Goal: Task Accomplishment & Management: Manage account settings

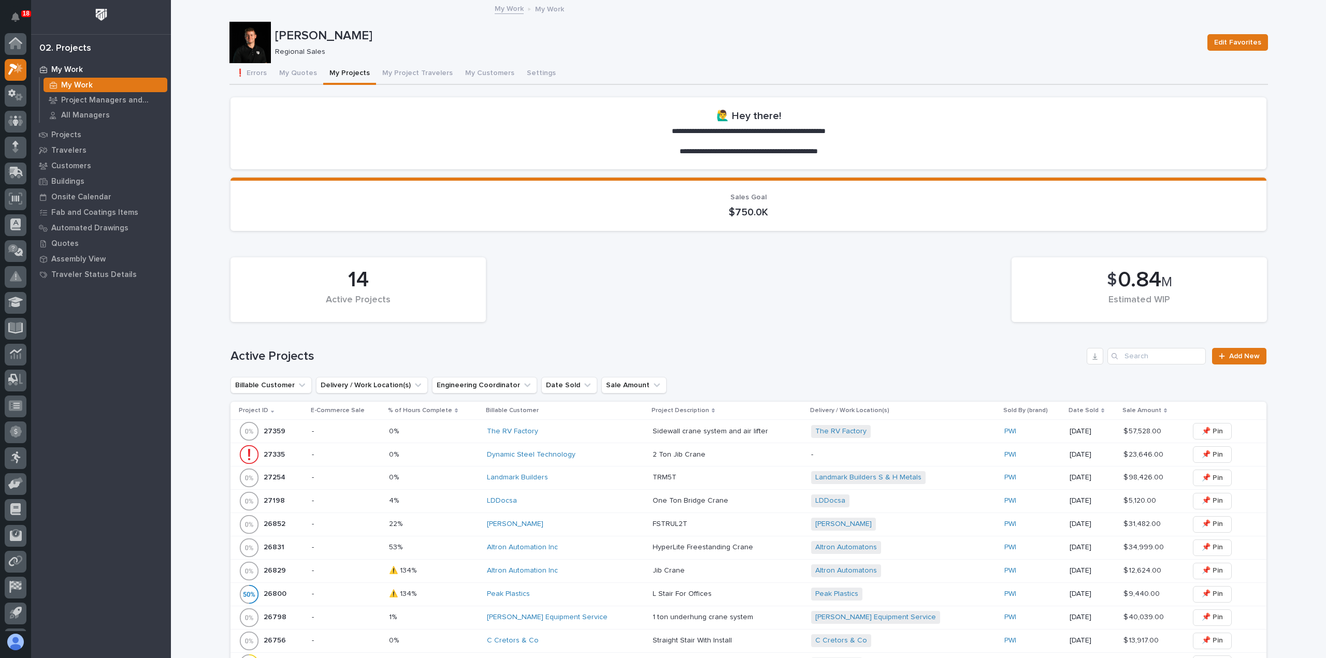
scroll to position [23, 0]
click at [288, 74] on button "My Quotes" at bounding box center [298, 74] width 50 height 22
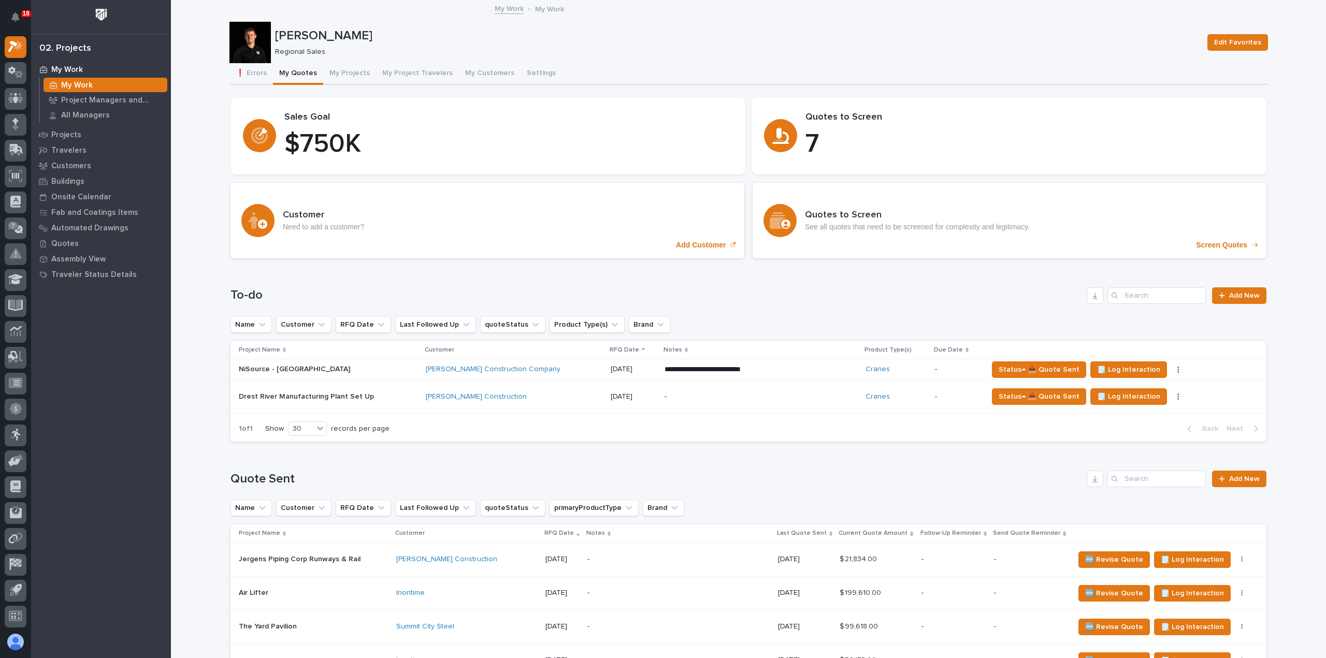
click at [847, 146] on p "7" at bounding box center [1029, 144] width 448 height 31
click at [819, 138] on p "7" at bounding box center [1029, 144] width 448 height 31
click at [775, 137] on icon at bounding box center [780, 136] width 17 height 16
click at [955, 136] on p "7" at bounding box center [1029, 144] width 448 height 31
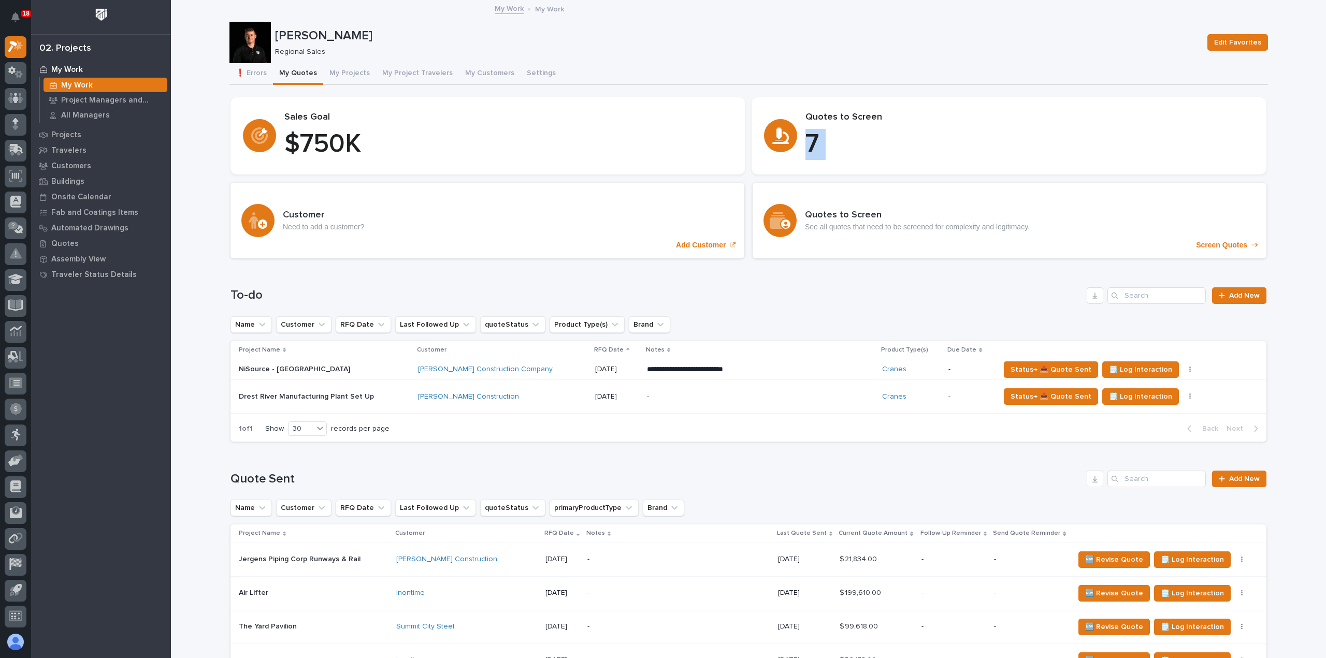
click at [955, 136] on p "7" at bounding box center [1029, 144] width 448 height 31
click at [900, 224] on p "See all quotes that need to be screened for complexity and legitimacy." at bounding box center [917, 227] width 225 height 9
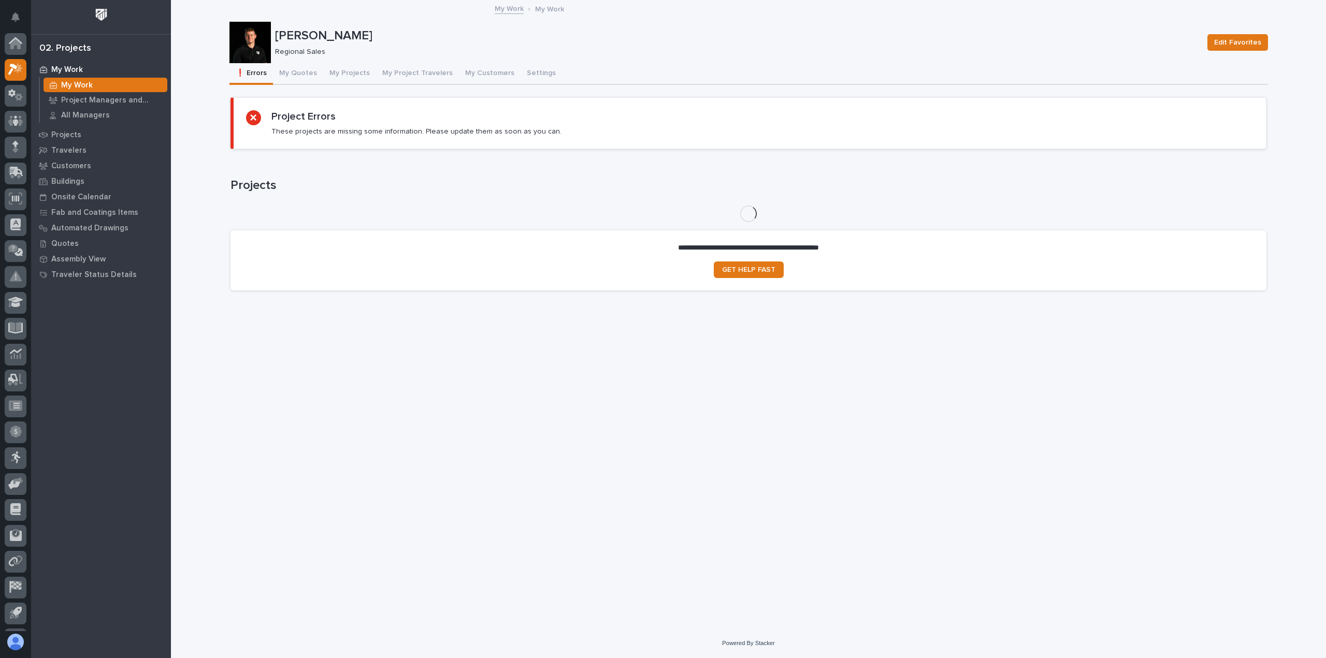
scroll to position [23, 0]
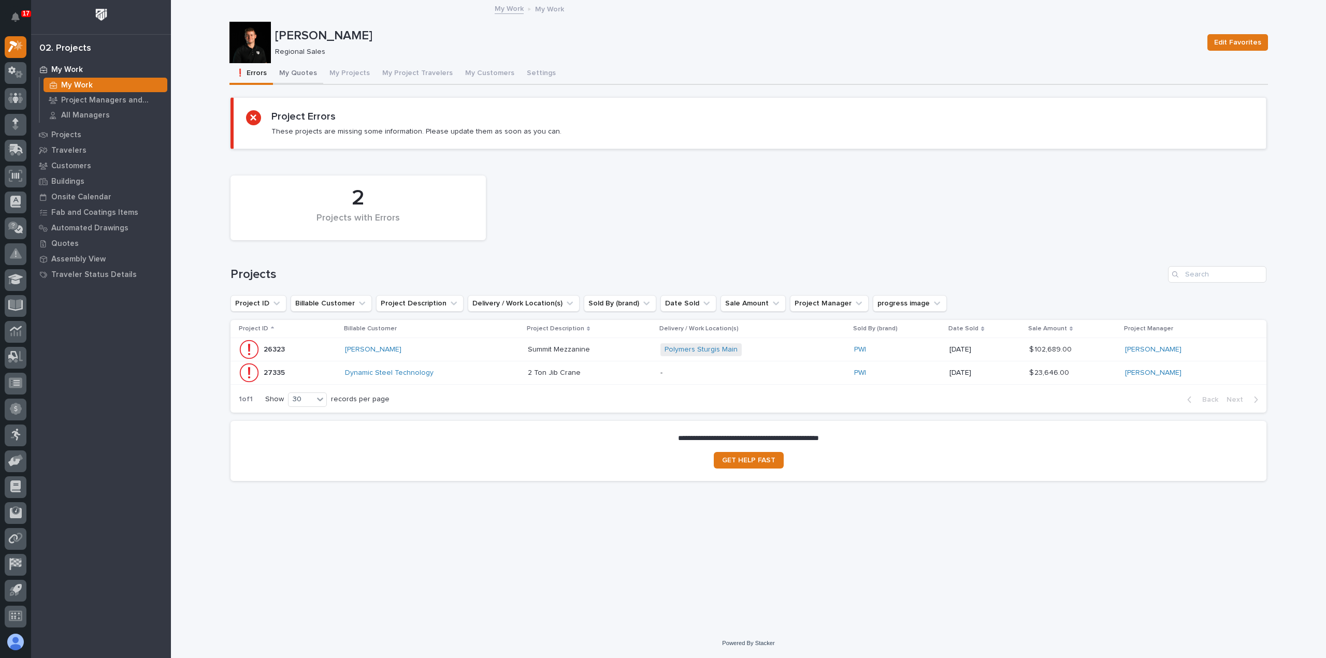
click at [300, 74] on button "My Quotes" at bounding box center [298, 74] width 50 height 22
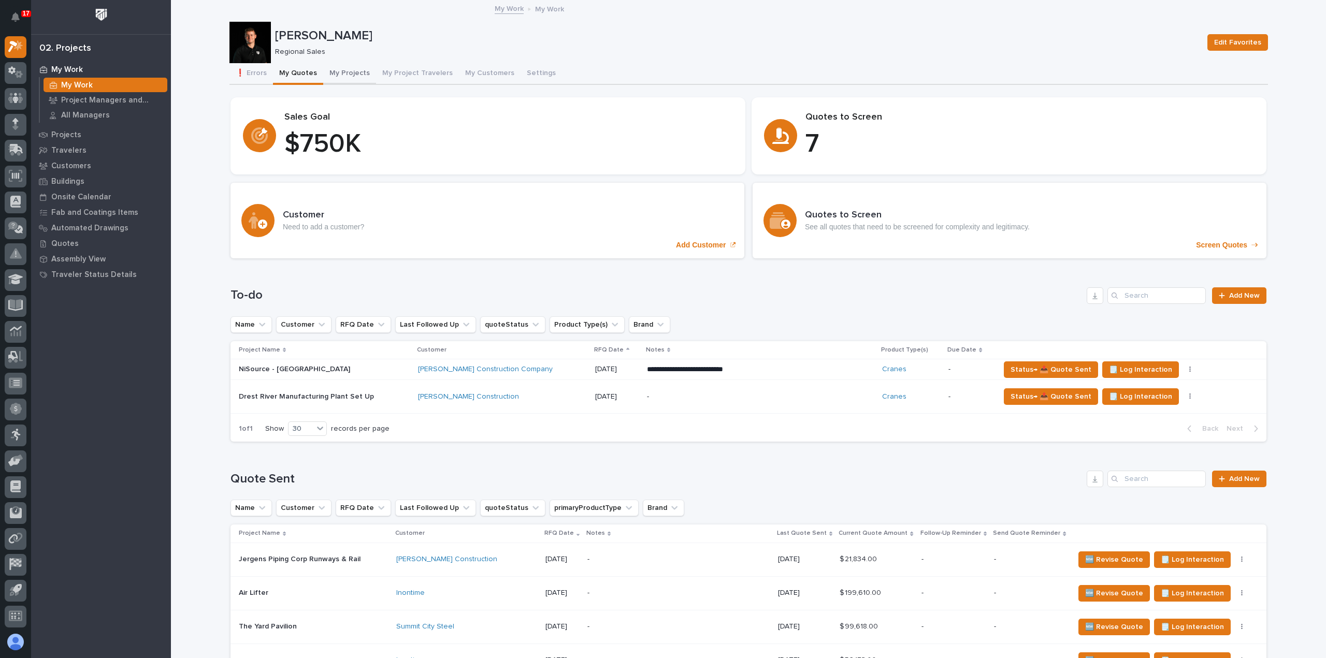
click at [345, 80] on button "My Projects" at bounding box center [349, 74] width 53 height 22
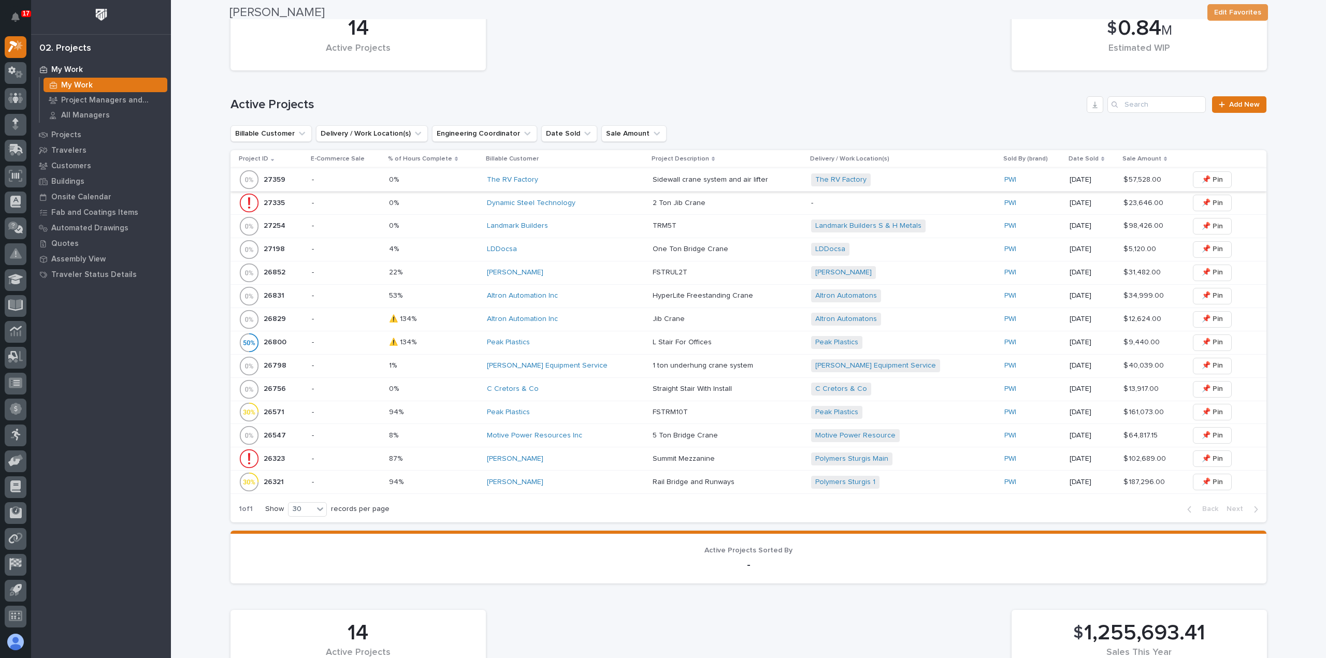
scroll to position [259, 0]
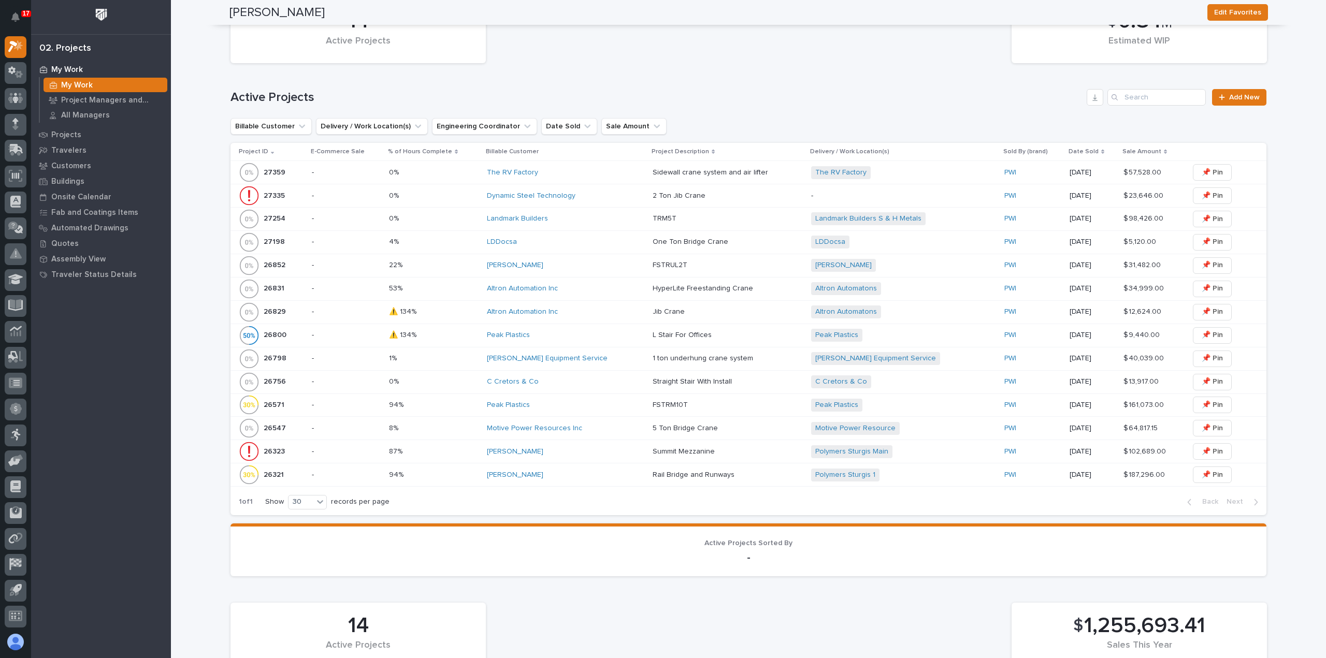
click at [557, 173] on div "The RV Factory" at bounding box center [565, 172] width 157 height 9
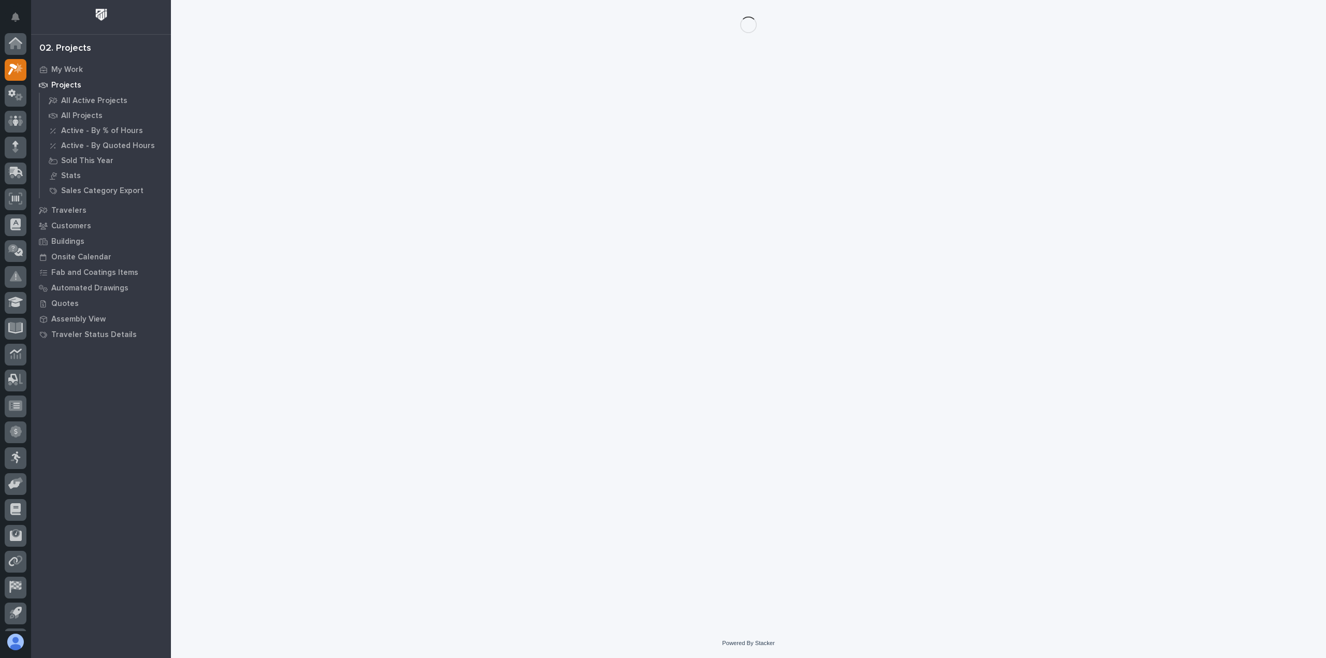
scroll to position [23, 0]
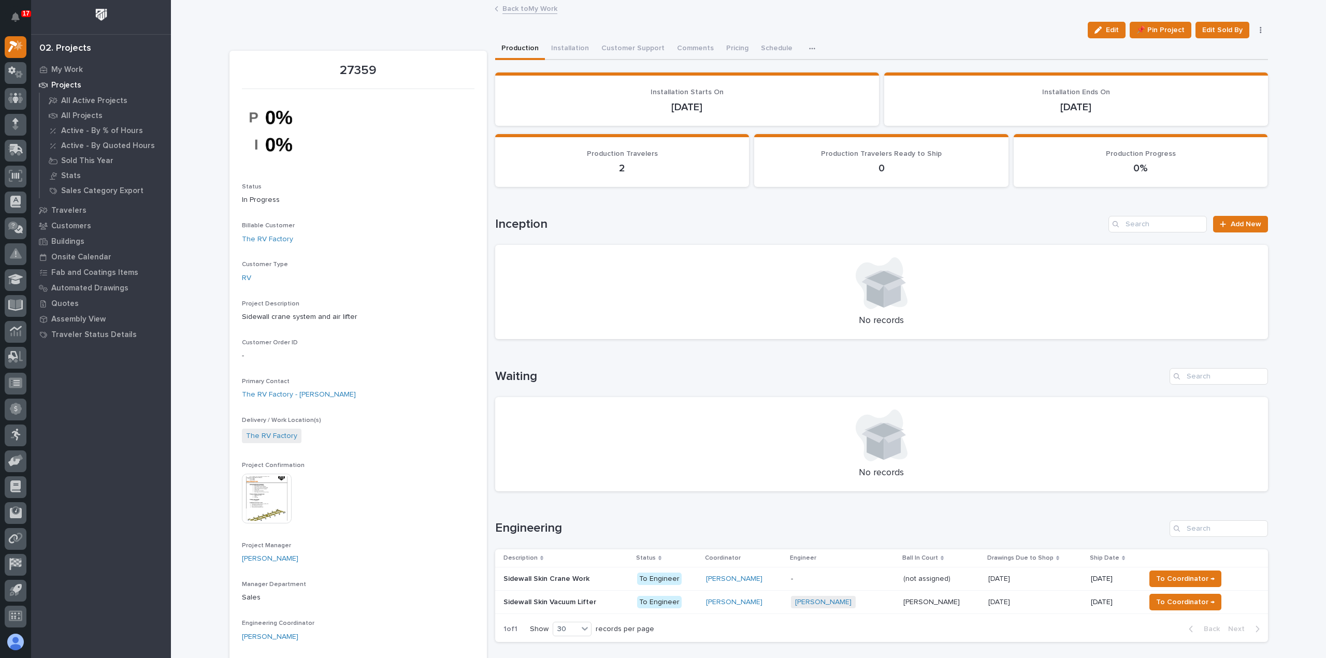
click at [541, 8] on link "Back to My Work" at bounding box center [529, 8] width 55 height 12
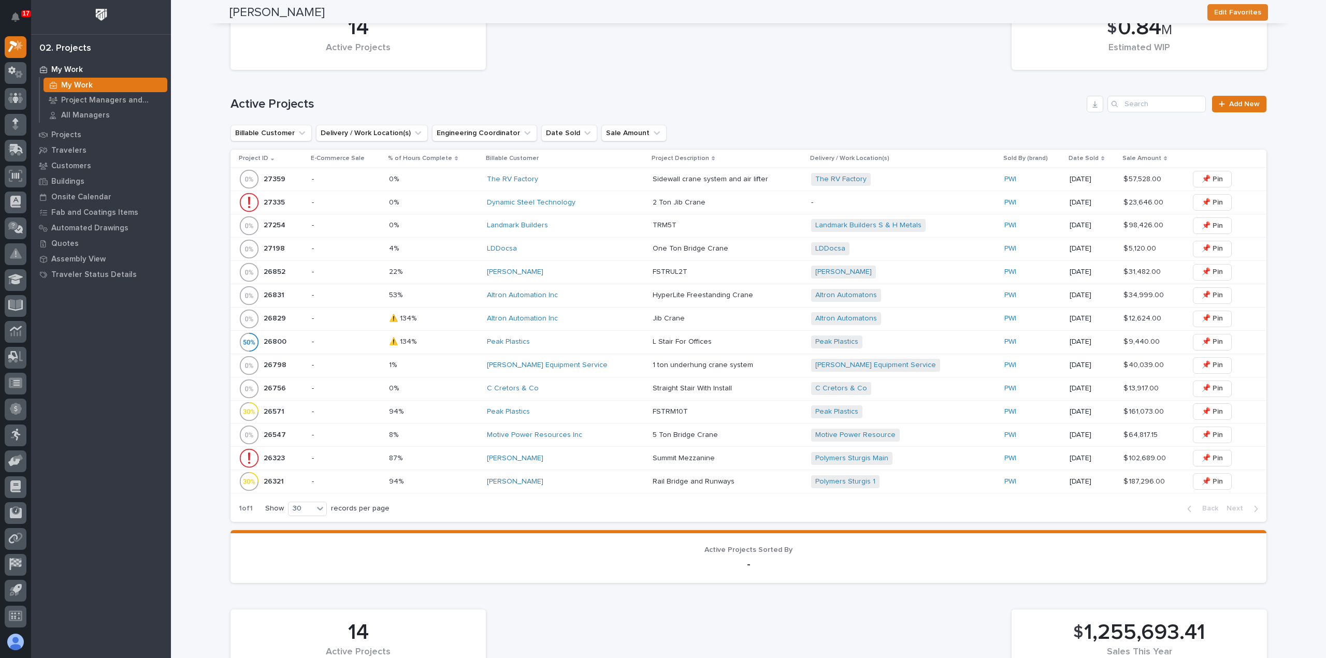
scroll to position [259, 0]
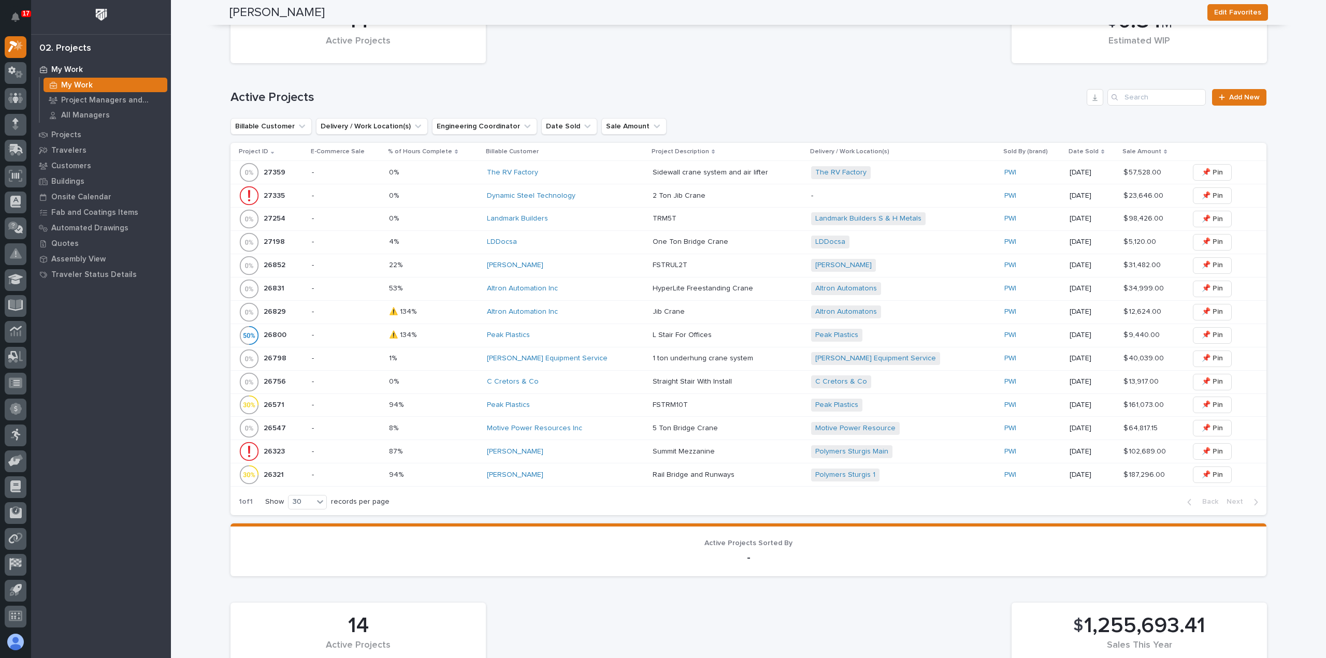
click at [448, 200] on div "0% 0%" at bounding box center [434, 195] width 90 height 17
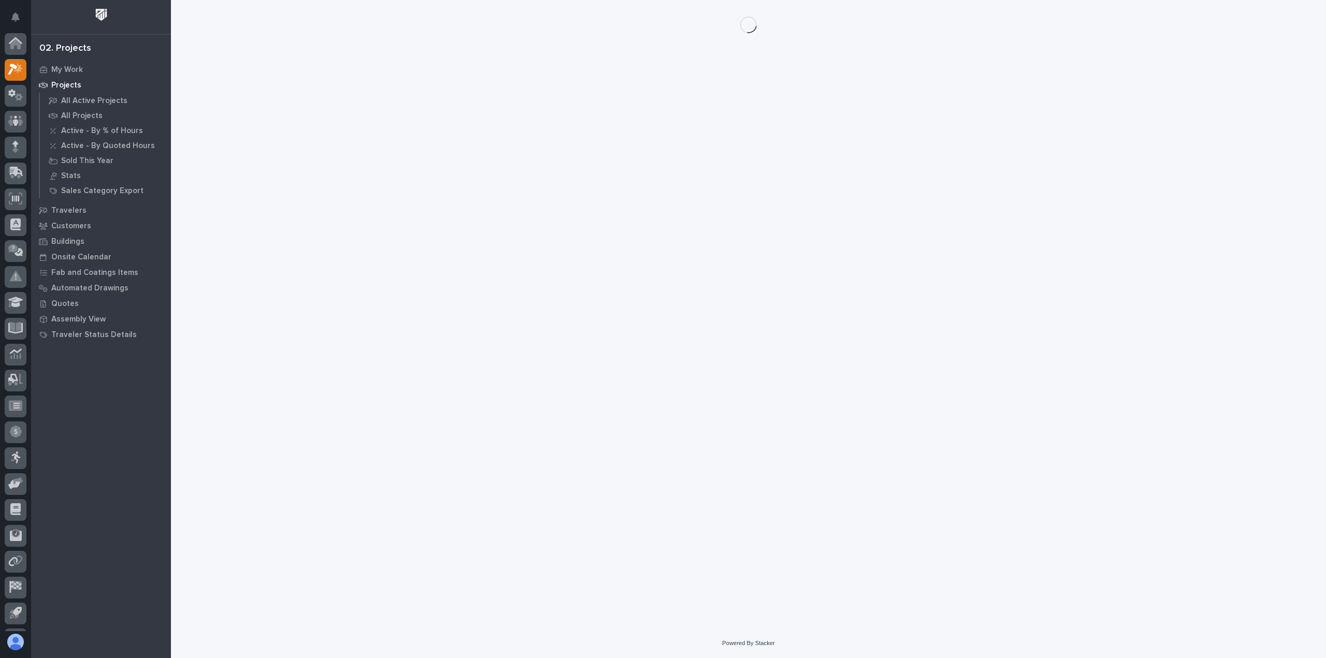
scroll to position [23, 0]
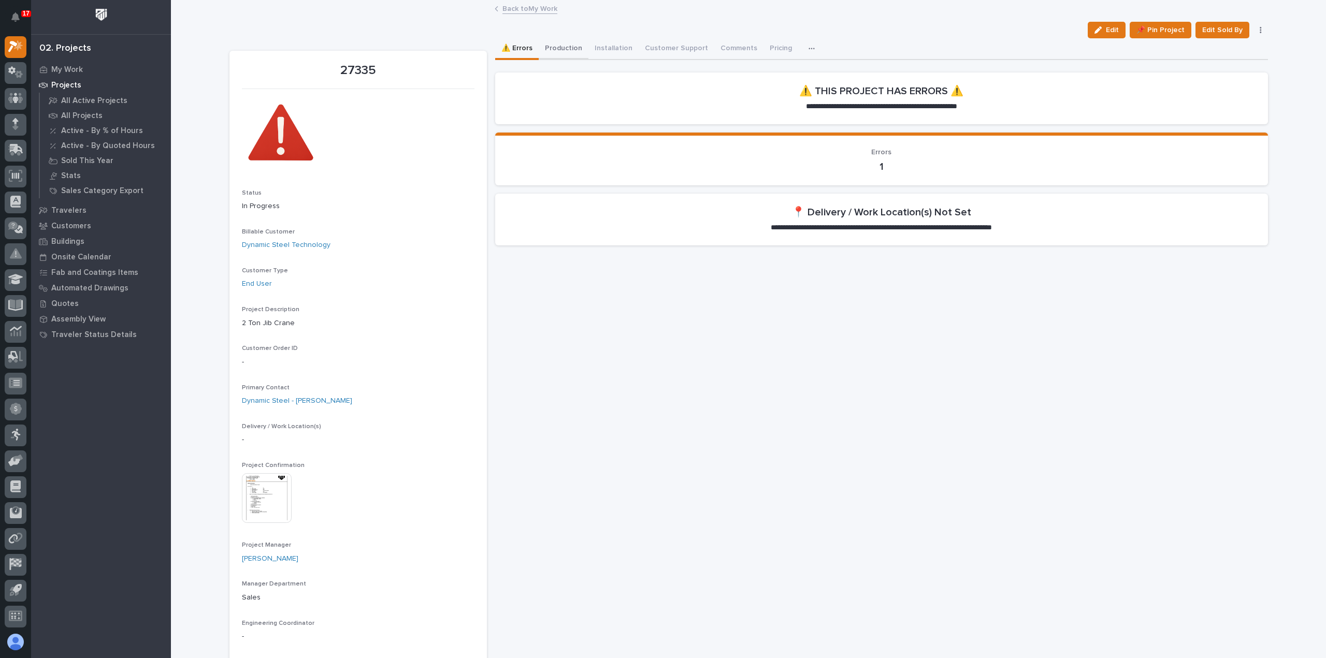
click at [549, 47] on button "Production" at bounding box center [564, 49] width 50 height 22
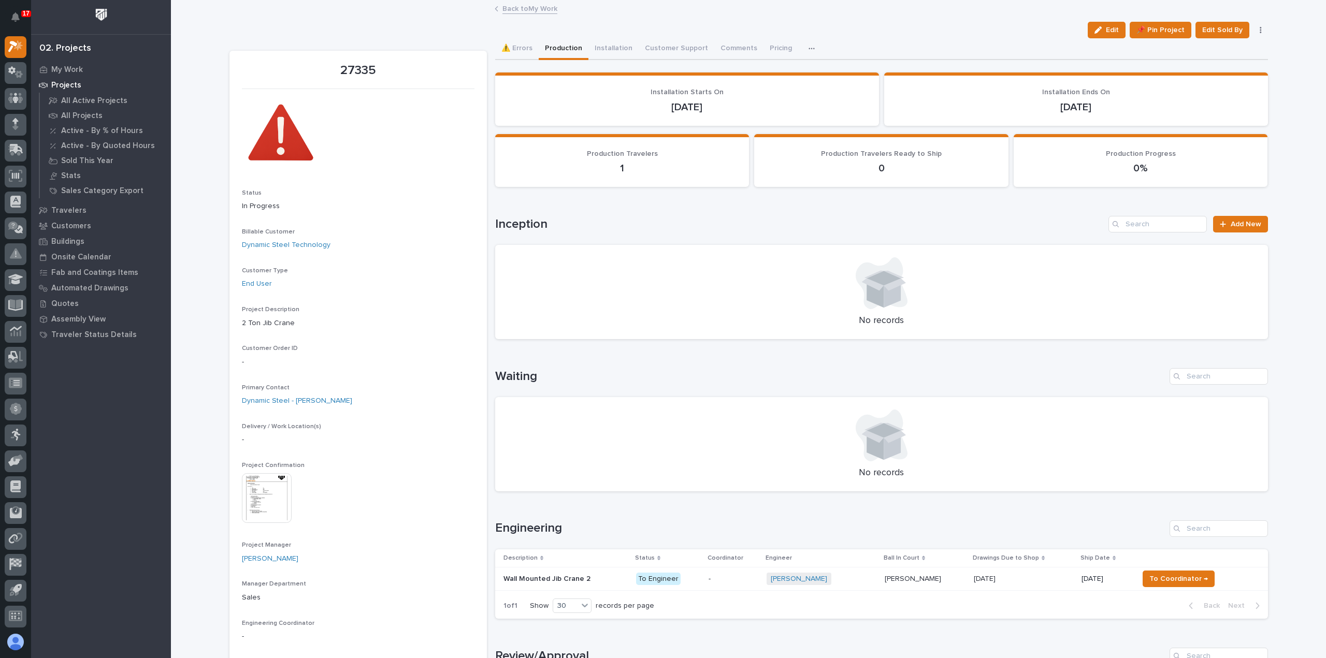
click at [519, 7] on link "Back to My Work" at bounding box center [529, 8] width 55 height 12
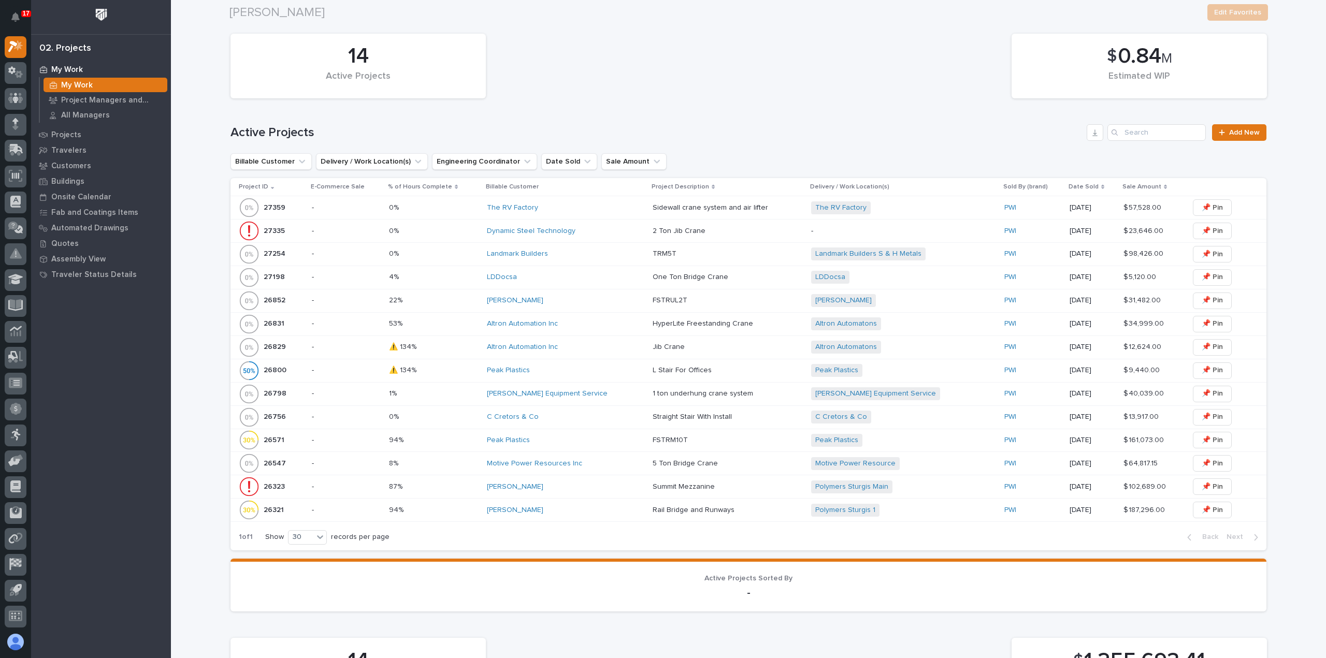
scroll to position [311, 0]
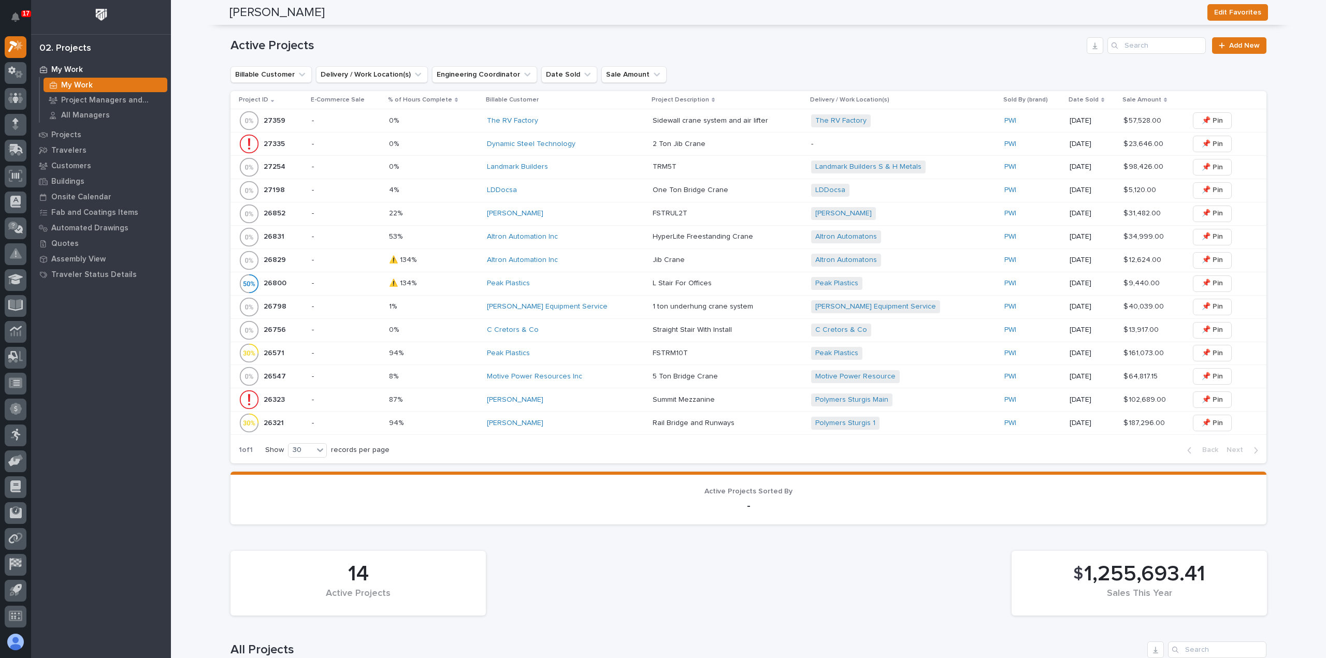
click at [565, 419] on div "[PERSON_NAME]" at bounding box center [565, 423] width 157 height 9
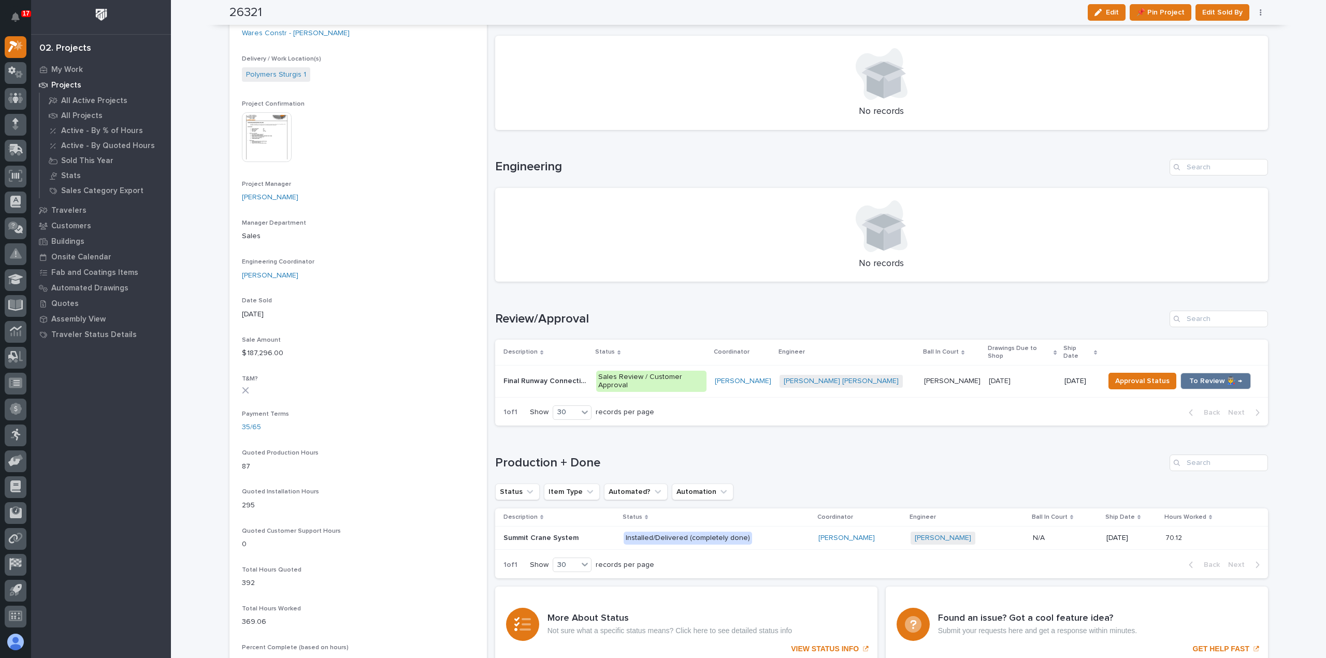
scroll to position [363, 0]
click at [1189, 374] on span "To Review 👨‍🏭 →" at bounding box center [1215, 380] width 53 height 12
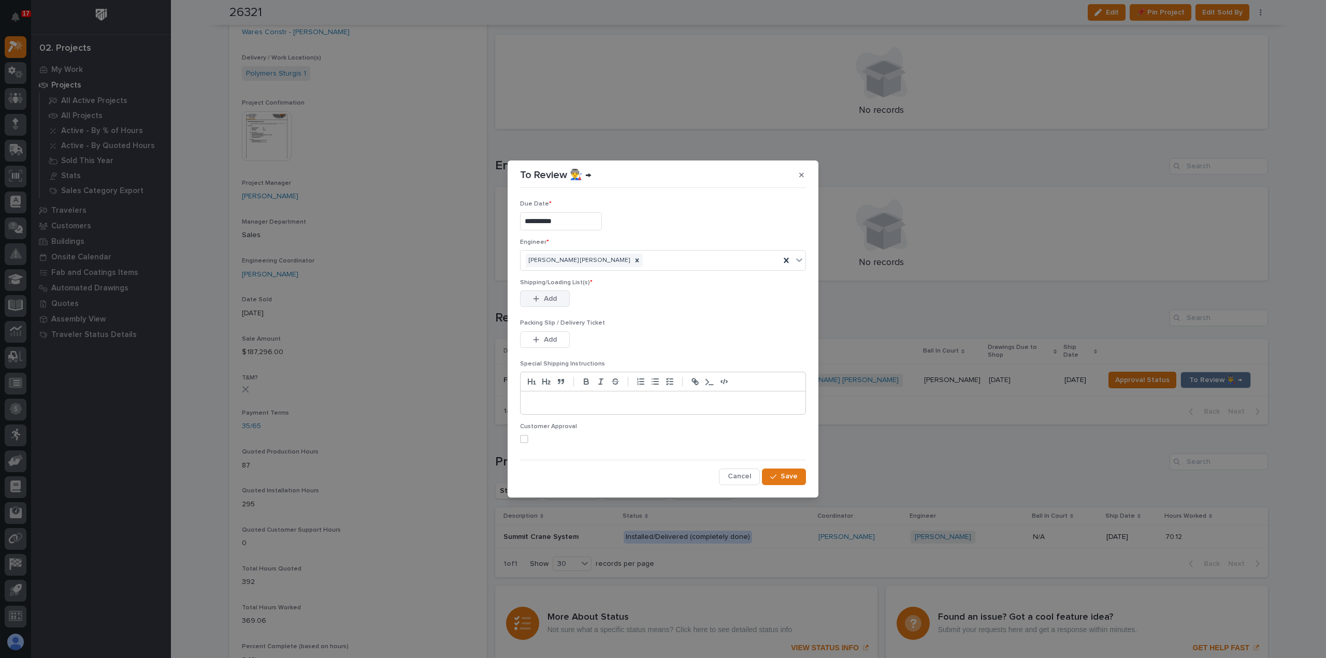
click at [554, 303] on span "Add" at bounding box center [550, 298] width 13 height 9
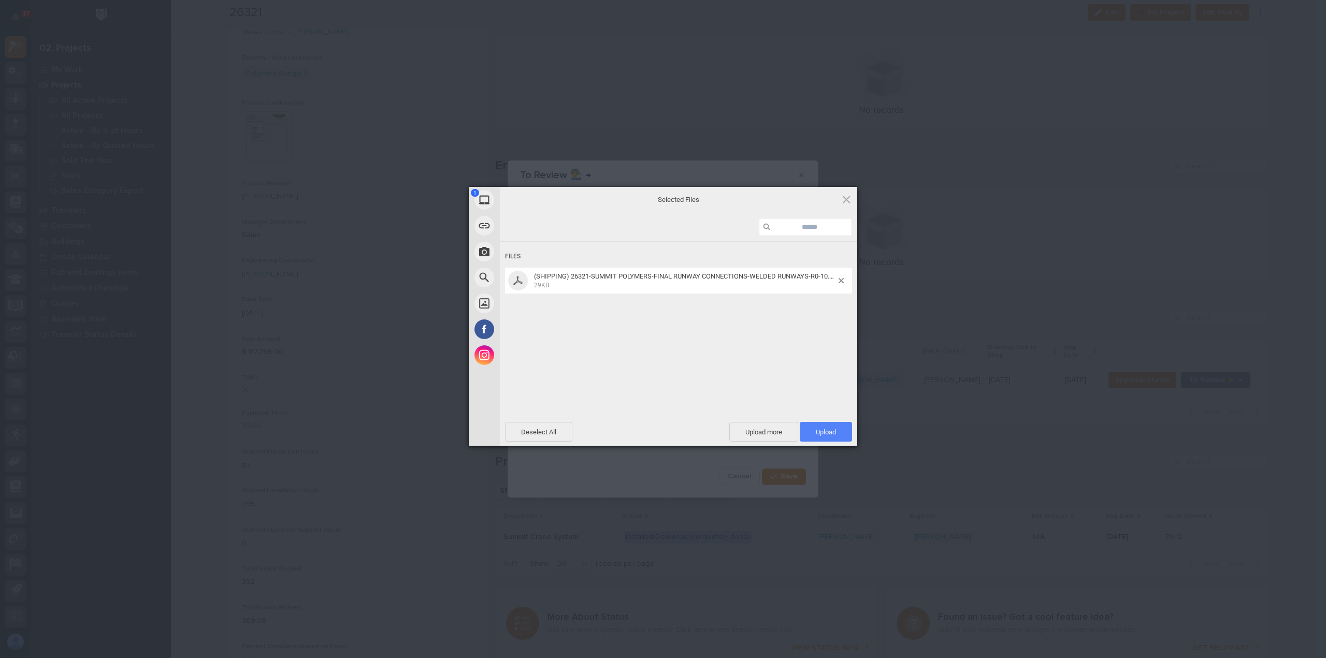
click at [833, 432] on span "Upload 1" at bounding box center [826, 432] width 20 height 8
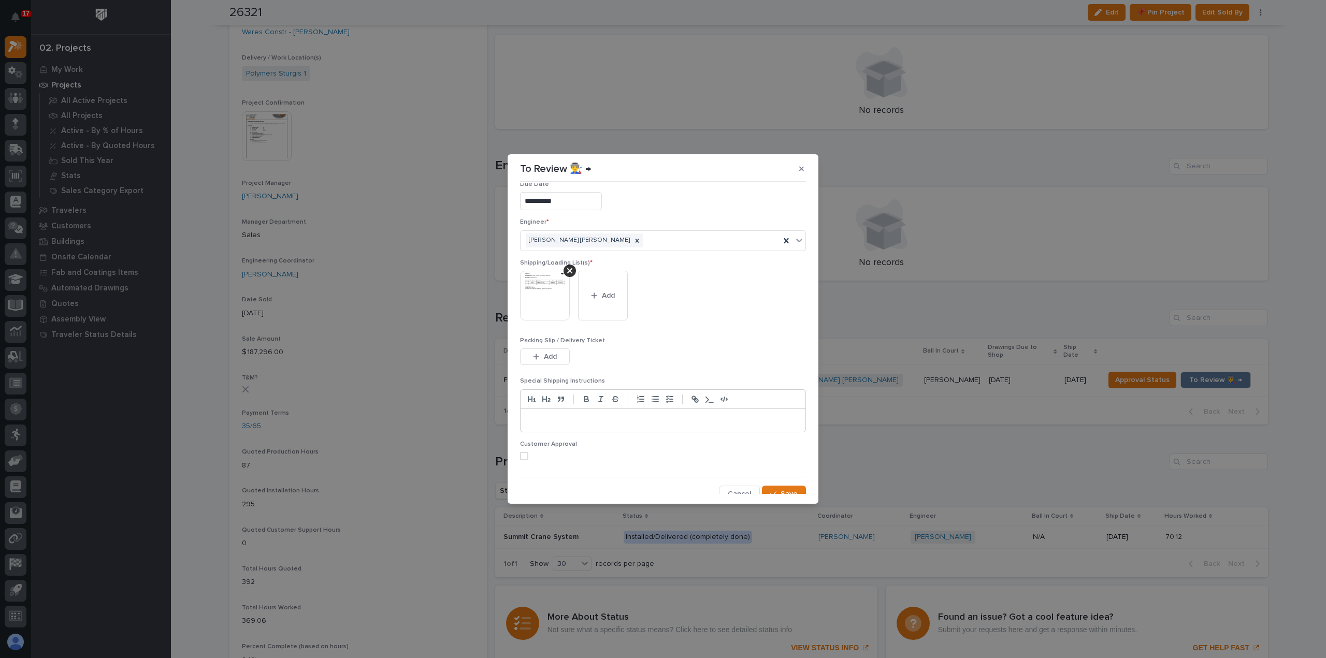
scroll to position [21, 0]
click at [521, 447] on span at bounding box center [524, 449] width 8 height 8
click at [783, 485] on span "Save" at bounding box center [788, 486] width 17 height 9
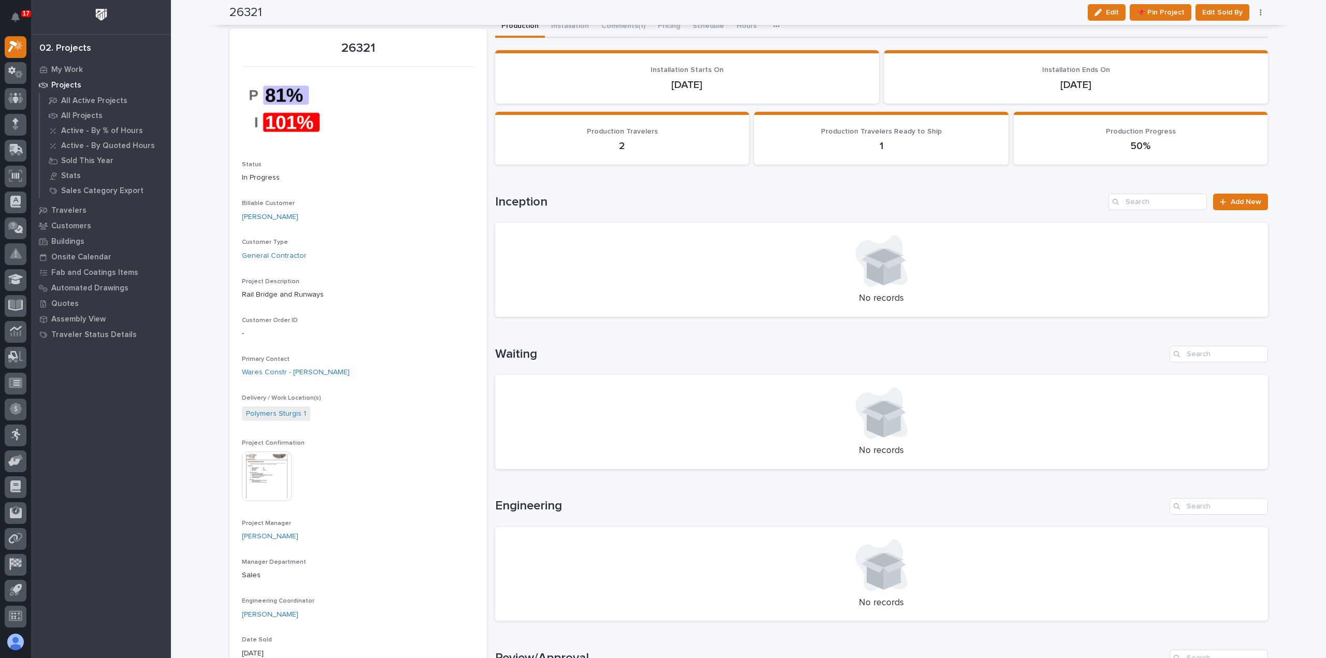
scroll to position [0, 0]
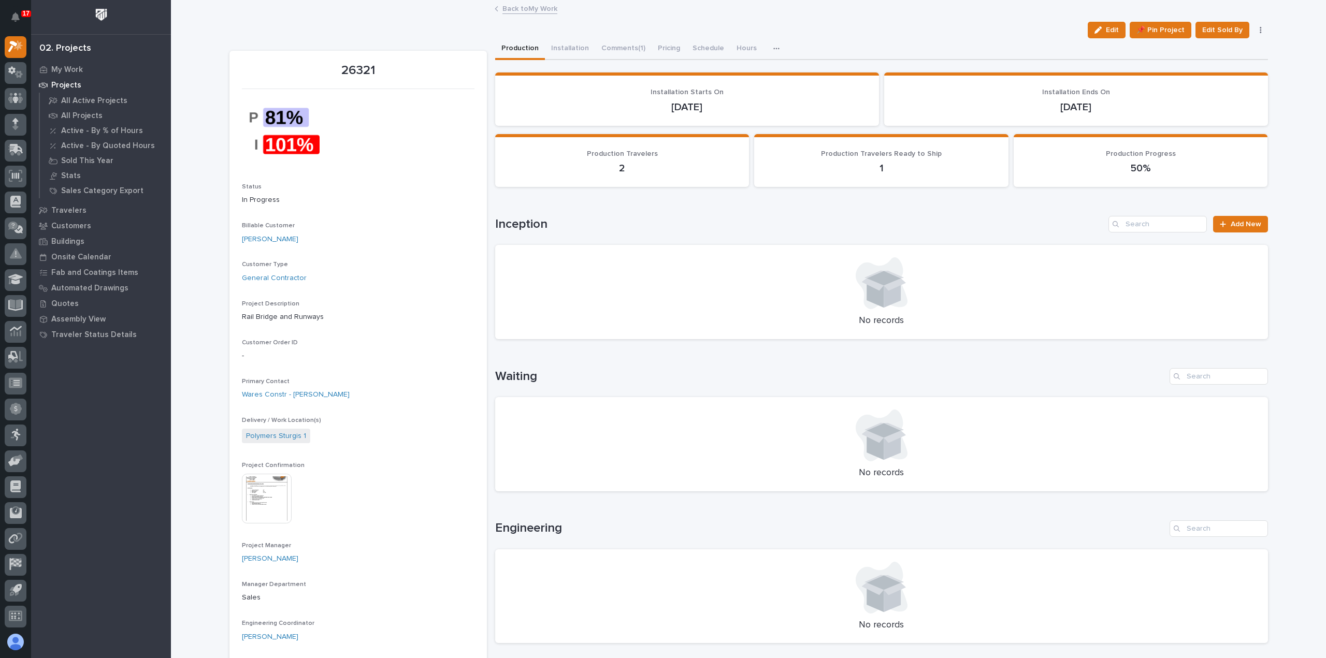
click at [545, 8] on link "Back to My Work" at bounding box center [529, 8] width 55 height 12
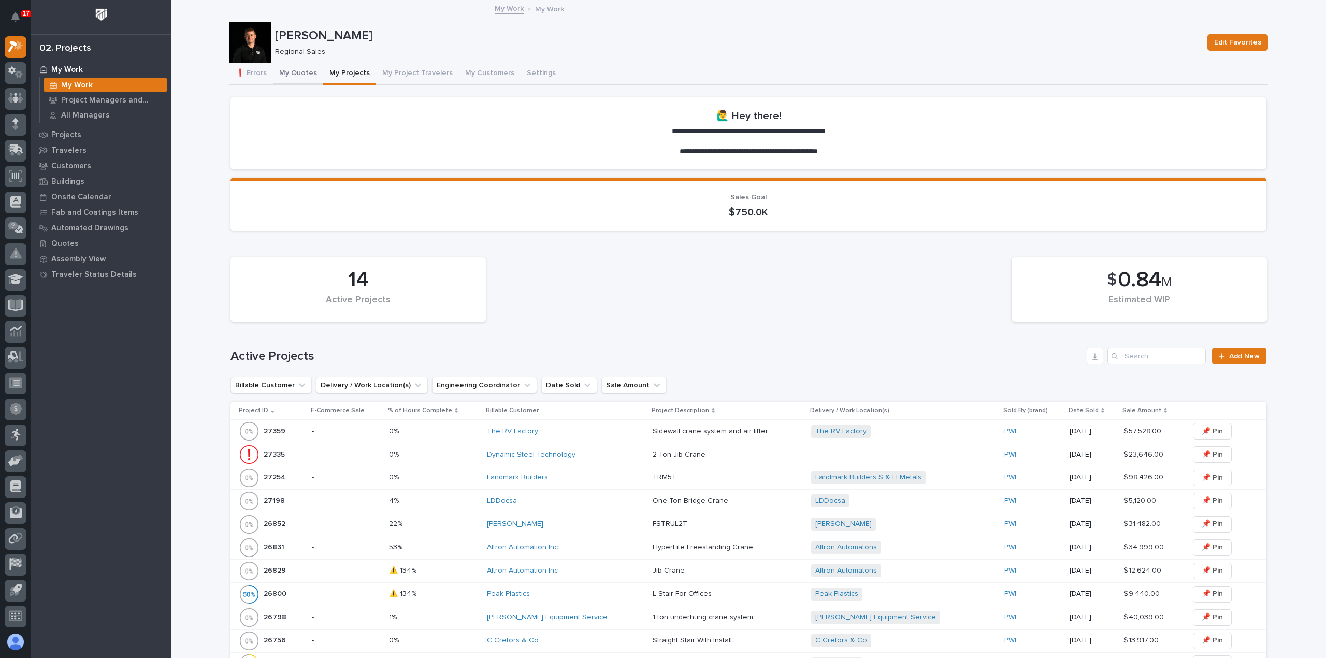
click at [303, 72] on button "My Quotes" at bounding box center [298, 74] width 50 height 22
